Goal: Find specific page/section: Find specific page/section

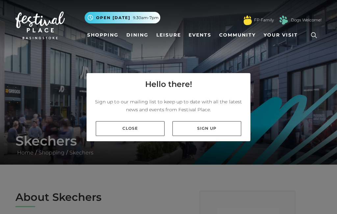
click at [141, 136] on link "Close" at bounding box center [130, 128] width 69 height 15
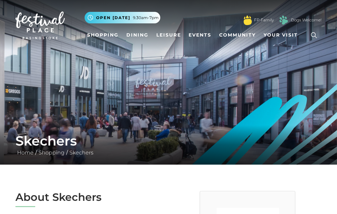
click at [103, 34] on link "Shopping" at bounding box center [103, 35] width 37 height 12
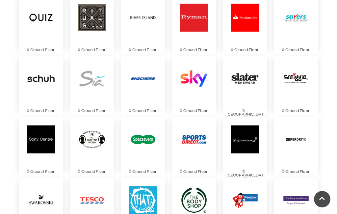
scroll to position [1247, 0]
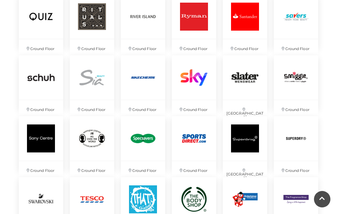
click at [145, 87] on img at bounding box center [143, 77] width 44 height 44
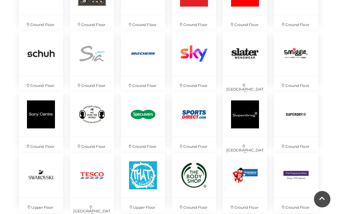
click at [195, 119] on img at bounding box center [194, 114] width 44 height 44
